Goal: Task Accomplishment & Management: Complete application form

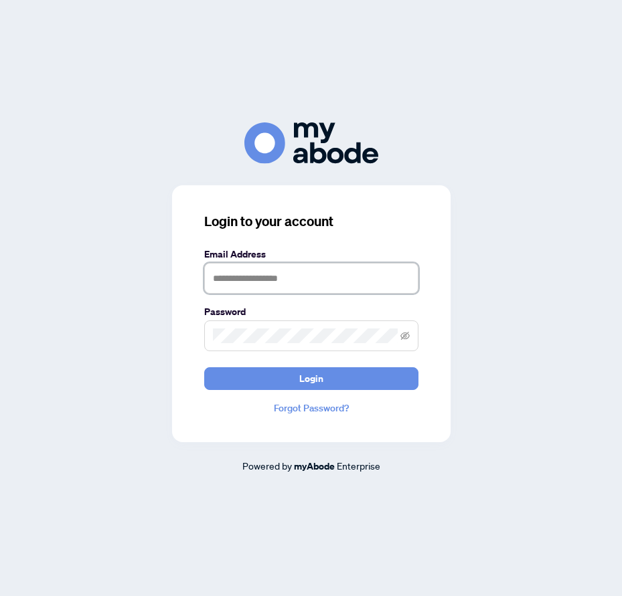
click at [346, 288] on input "text" at bounding box center [311, 278] width 214 height 31
type input "**********"
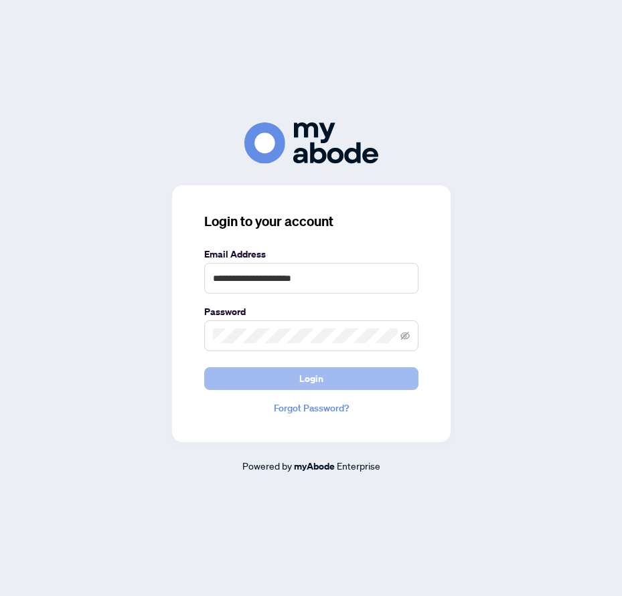
click at [332, 385] on button "Login" at bounding box center [311, 378] width 214 height 23
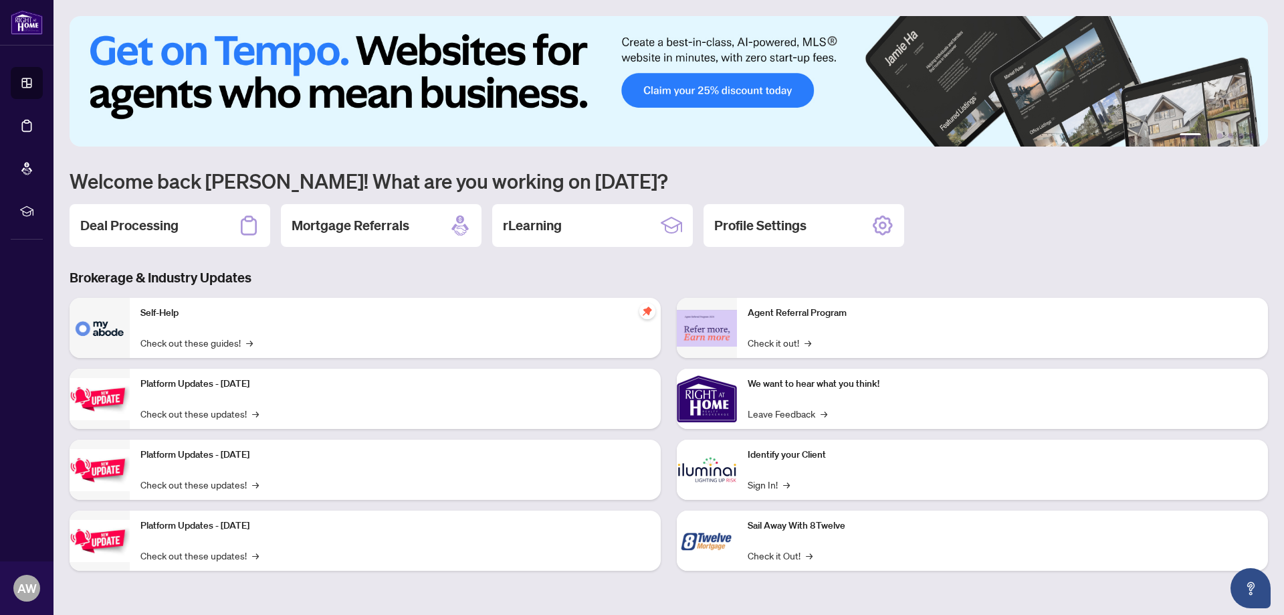
click at [140, 231] on h2 "Deal Processing" at bounding box center [129, 225] width 98 height 19
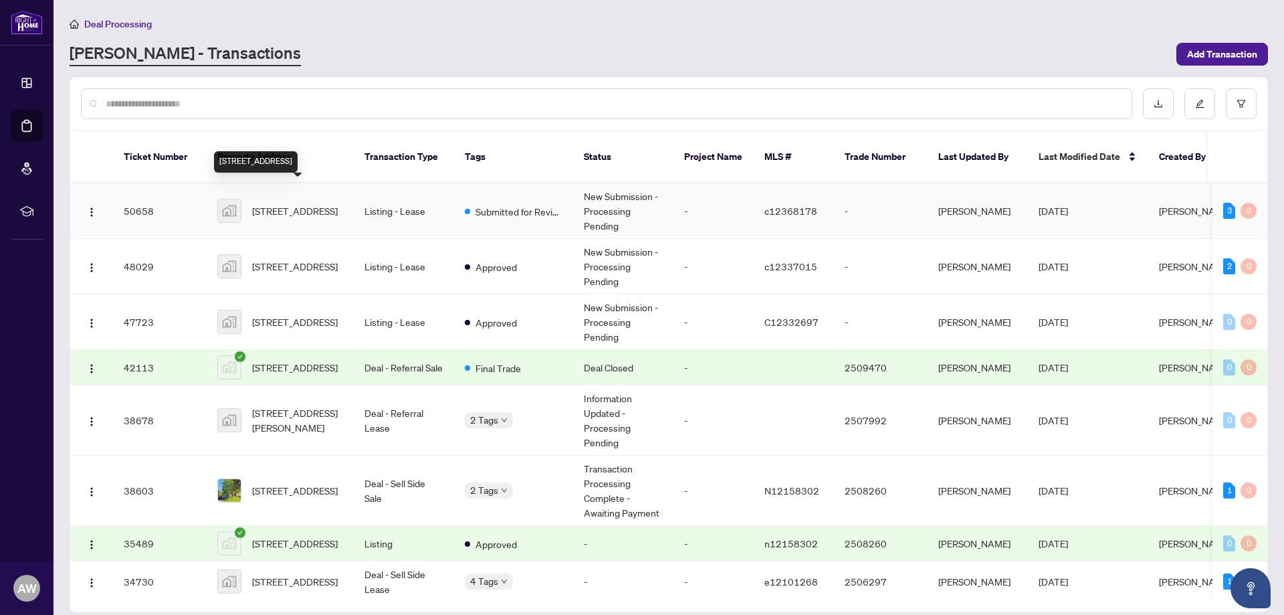
click at [288, 203] on span "[STREET_ADDRESS]" at bounding box center [295, 210] width 86 height 15
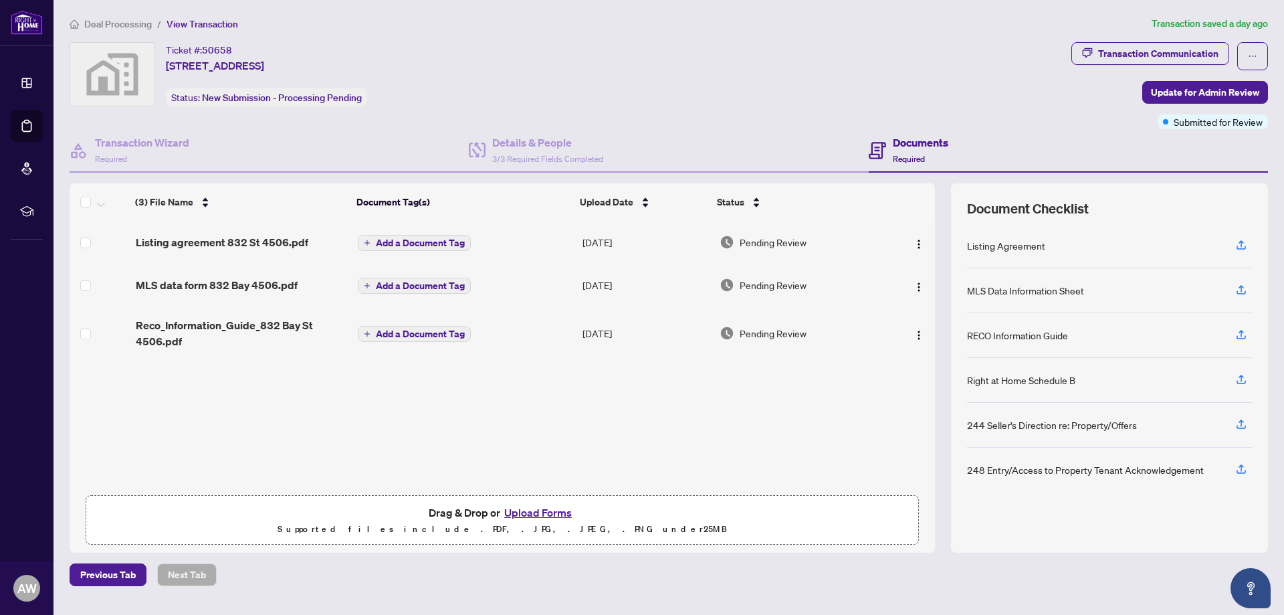
click at [547, 514] on button "Upload Forms" at bounding box center [538, 512] width 76 height 17
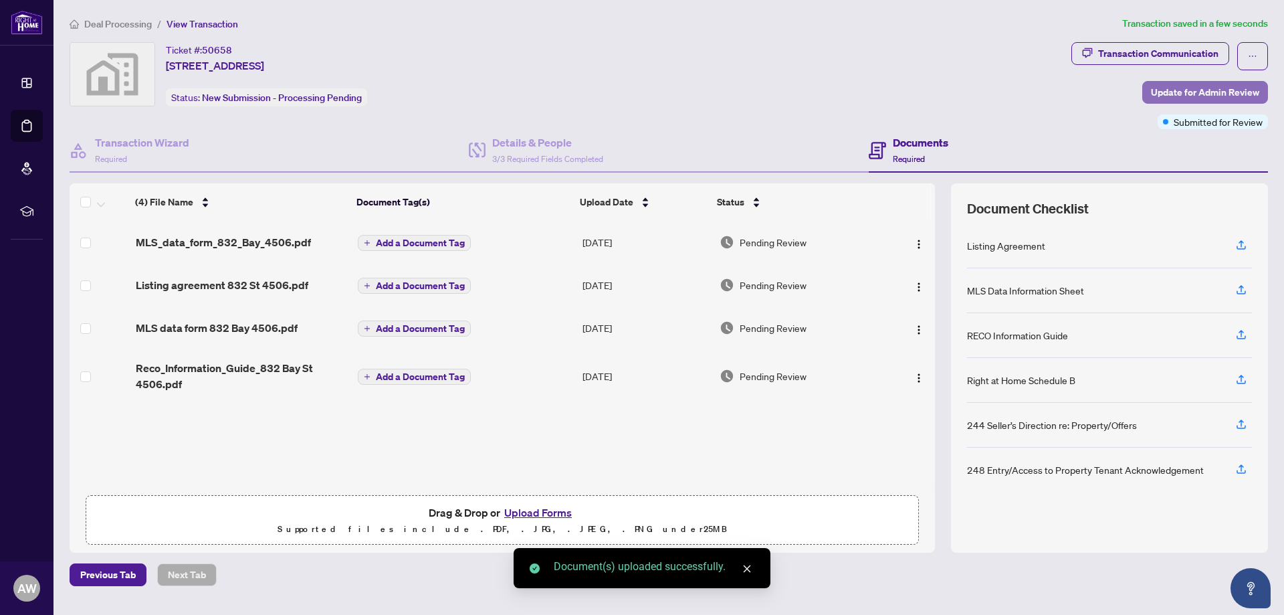
click at [1194, 85] on span "Update for Admin Review" at bounding box center [1205, 92] width 108 height 21
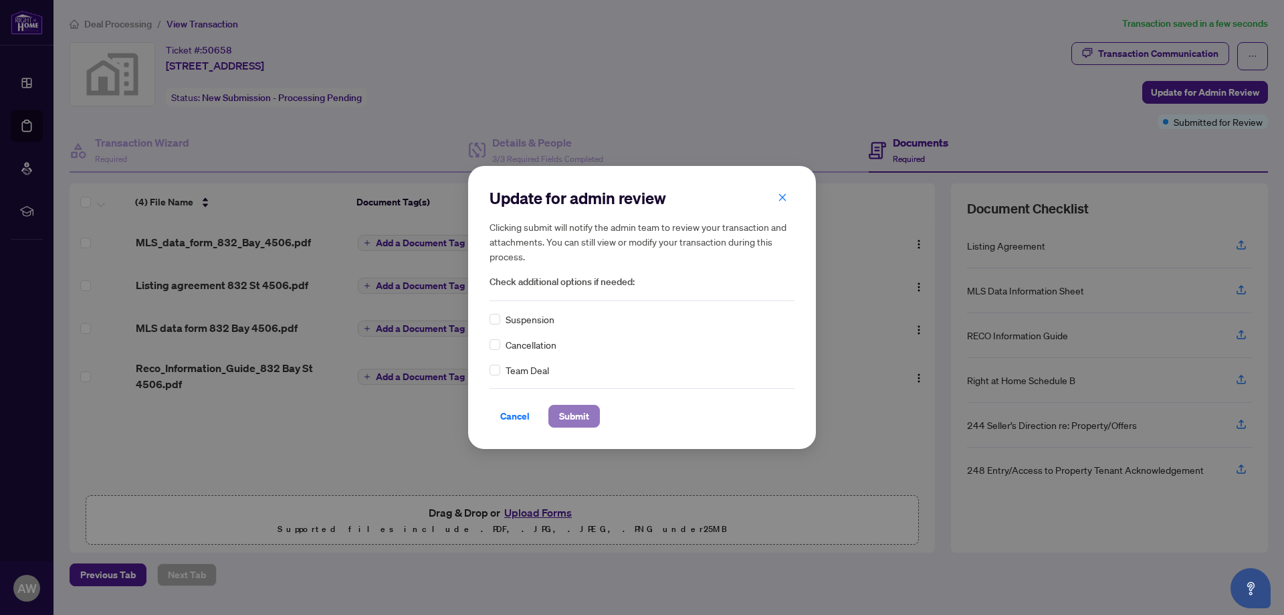
click at [577, 417] on span "Submit" at bounding box center [574, 415] width 30 height 21
